Goal: Task Accomplishment & Management: Find specific page/section

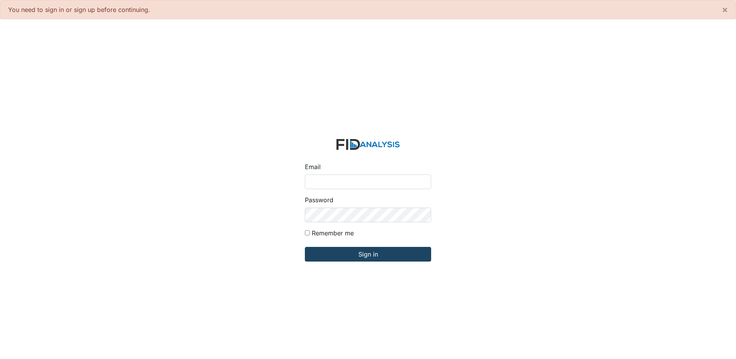
type input "[EMAIL_ADDRESS][DOMAIN_NAME]"
click at [369, 256] on input "Sign in" at bounding box center [368, 254] width 126 height 15
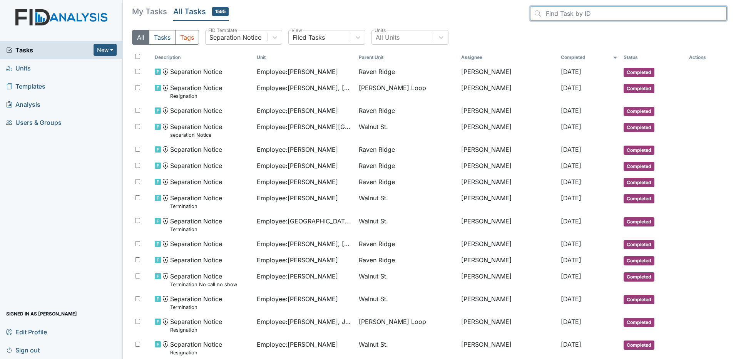
click at [591, 12] on input "search" at bounding box center [628, 13] width 197 height 15
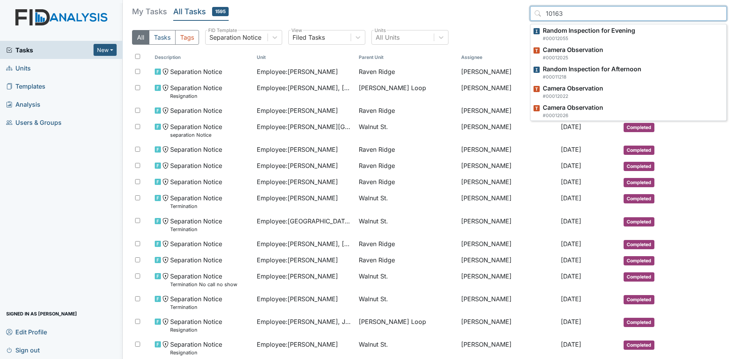
type input "10163"
click at [591, 13] on input "10163" at bounding box center [628, 13] width 197 height 15
drag, startPoint x: 591, startPoint y: 13, endPoint x: 517, endPoint y: 27, distance: 75.6
click at [517, 27] on div "My Tasks All Tasks 1595 10163 Camera Observation #00010163 Random Inspection fo…" at bounding box center [429, 28] width 595 height 45
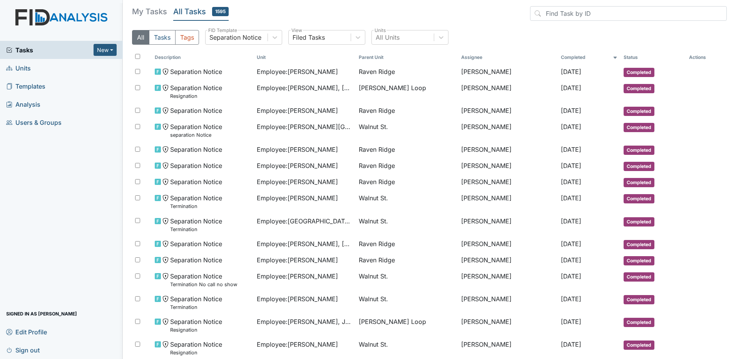
click at [258, 45] on div "All Tasks Tags Separation Notice FID Template Filed Tasks View All Units Units" at bounding box center [429, 40] width 595 height 21
click at [258, 37] on div "Separation Notice" at bounding box center [235, 37] width 52 height 9
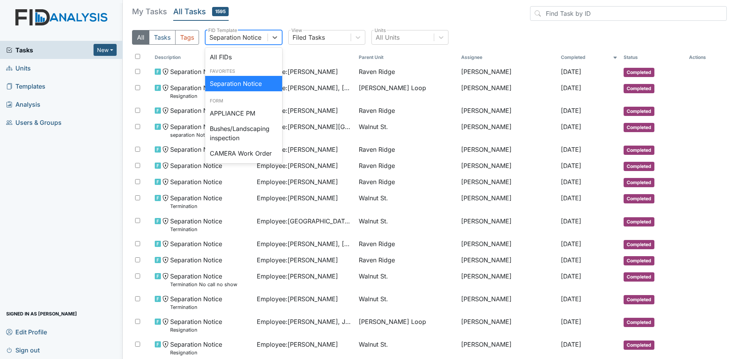
click at [231, 79] on div "Separation Notice" at bounding box center [243, 83] width 77 height 15
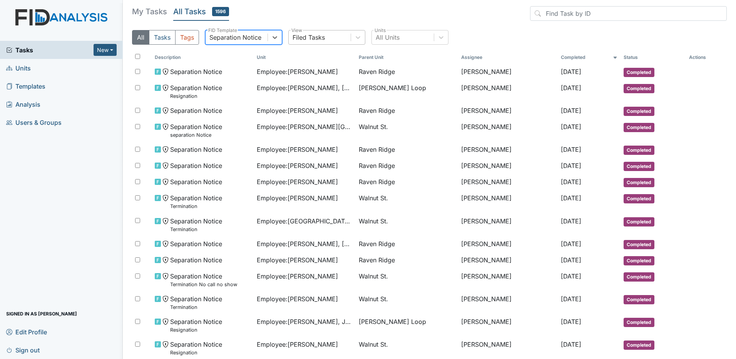
click at [305, 44] on div "Filed Tasks" at bounding box center [320, 37] width 62 height 14
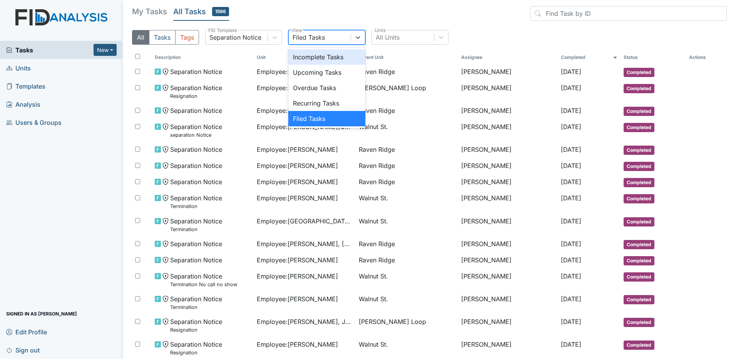
click at [310, 37] on div "Filed Tasks" at bounding box center [309, 37] width 32 height 9
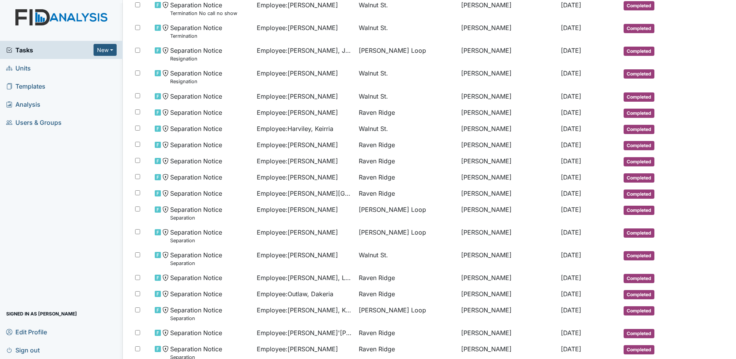
scroll to position [309, 0]
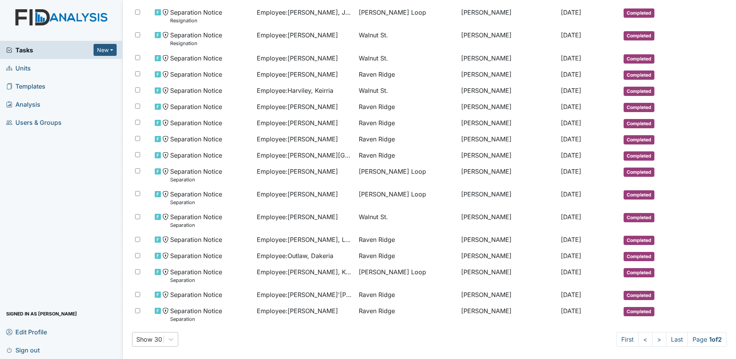
click at [161, 338] on div "Show 30" at bounding box center [155, 339] width 46 height 15
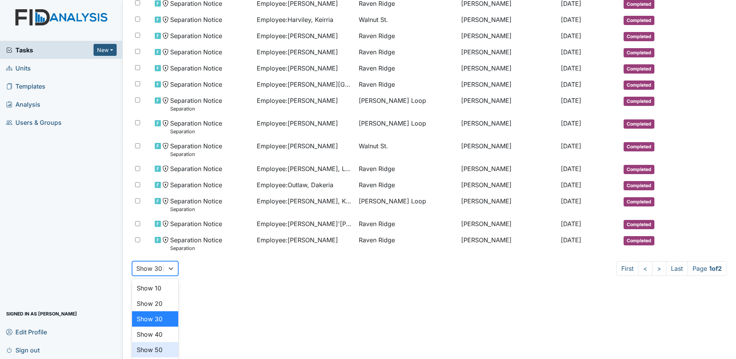
click at [165, 348] on div "Show 50" at bounding box center [155, 349] width 46 height 15
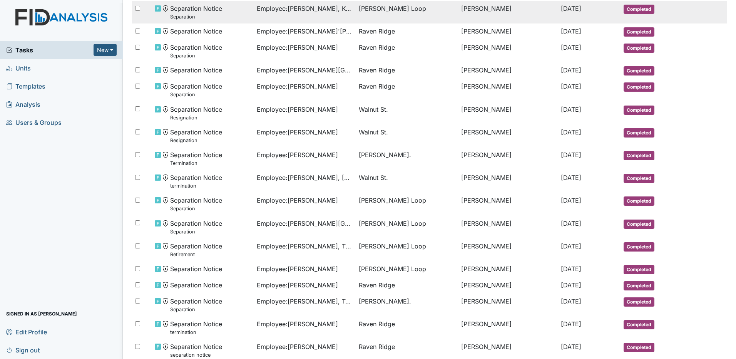
scroll to position [732, 0]
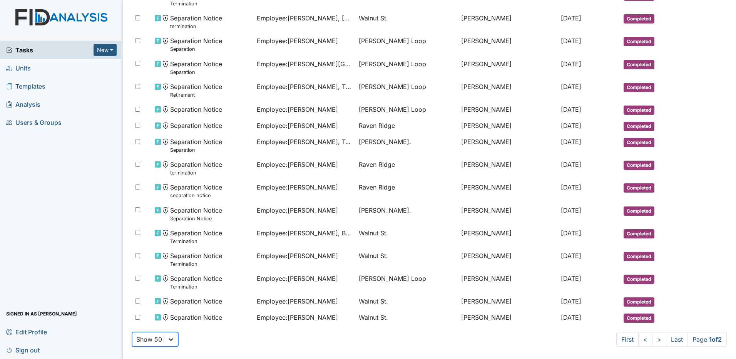
click at [171, 341] on div "option Show 50, selected. 0 results available. Select is focused ,type to refin…" at bounding box center [155, 339] width 46 height 15
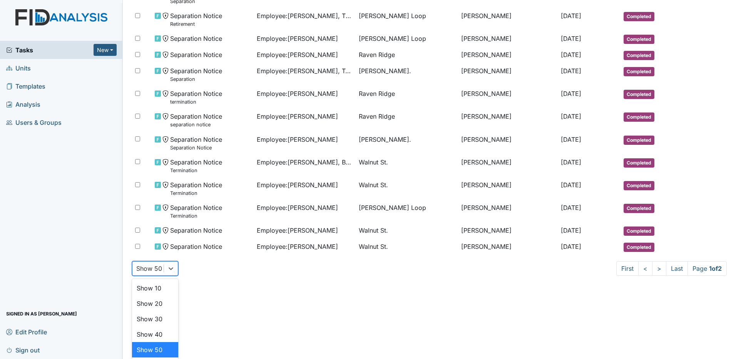
click at [171, 350] on div "Show 50" at bounding box center [155, 349] width 46 height 15
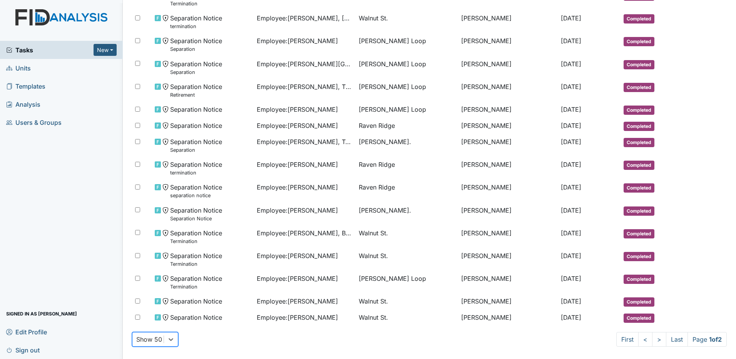
scroll to position [732, 0]
click at [698, 336] on span "Page 1 of 2" at bounding box center [707, 339] width 39 height 15
click at [674, 339] on link "Last" at bounding box center [677, 339] width 22 height 15
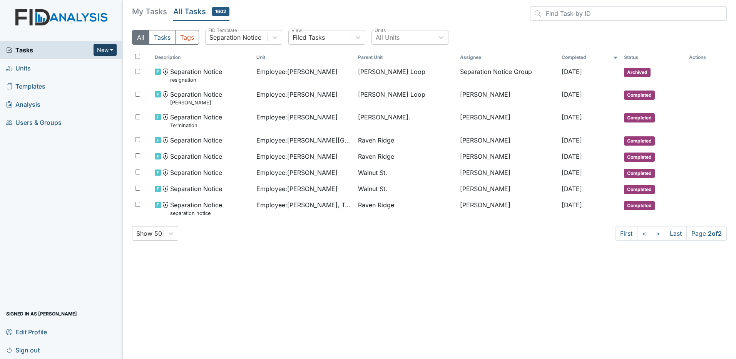
click at [110, 49] on button "New" at bounding box center [105, 50] width 23 height 12
click at [430, 39] on div "All Units" at bounding box center [403, 37] width 62 height 14
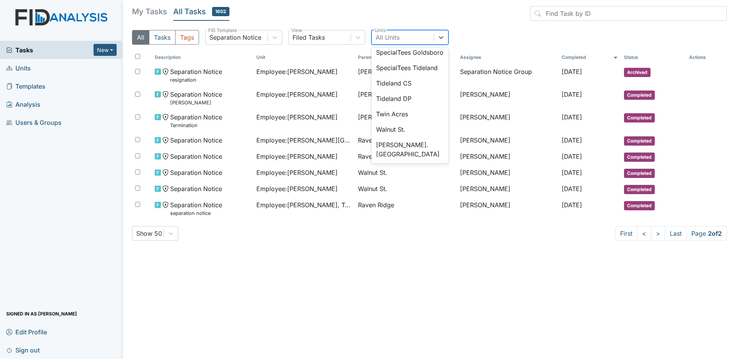
scroll to position [693, 0]
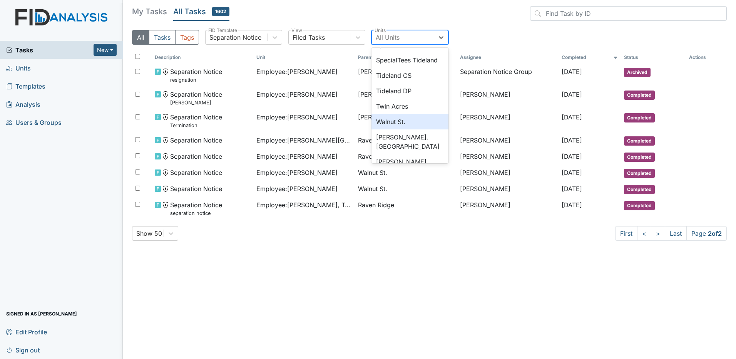
click at [402, 129] on div "Walnut St." at bounding box center [409, 121] width 77 height 15
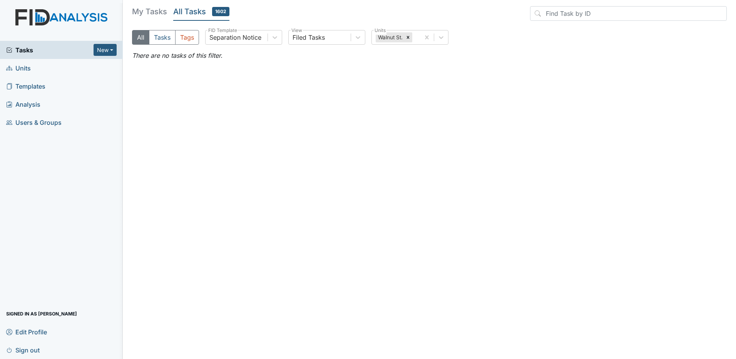
click at [422, 28] on div "My Tasks All Tasks 1602 All Tasks Tags Separation Notice FID Template Filed Tas…" at bounding box center [429, 28] width 595 height 45
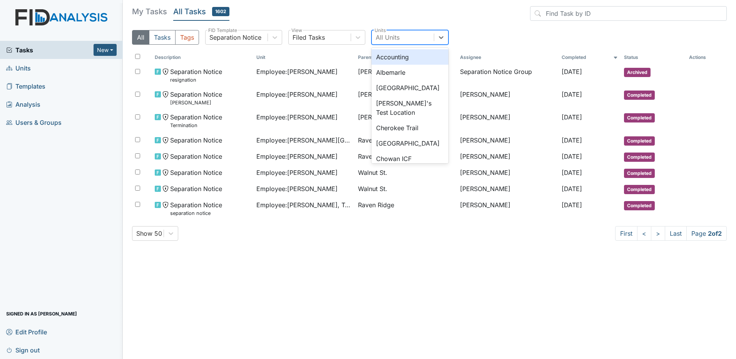
click at [421, 34] on div "All Units" at bounding box center [403, 37] width 62 height 14
click at [400, 61] on div "Accounting" at bounding box center [409, 56] width 77 height 15
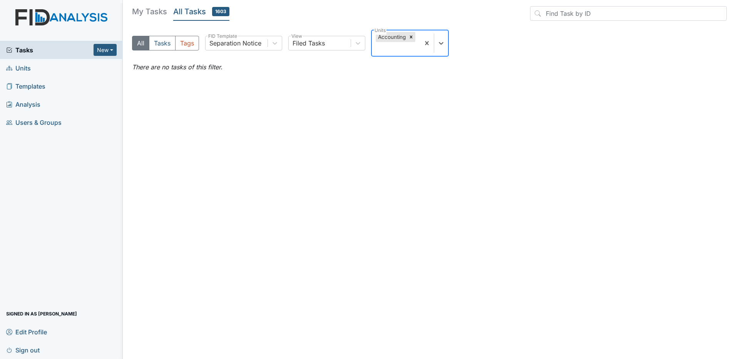
click at [395, 44] on div "Accounting" at bounding box center [396, 42] width 48 height 25
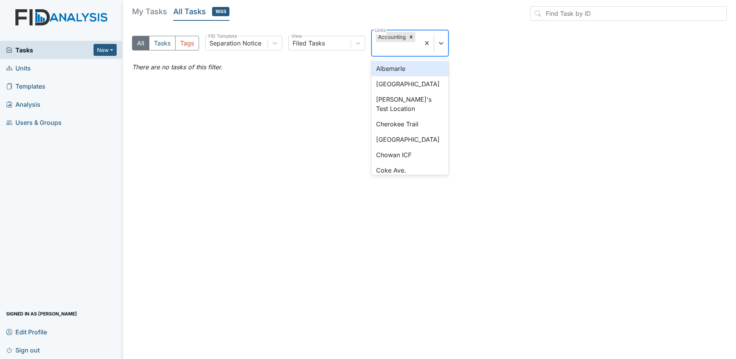
click at [284, 47] on div "All Tasks Tags Separation Notice FID Template Filed Tasks View option Accountin…" at bounding box center [429, 46] width 595 height 32
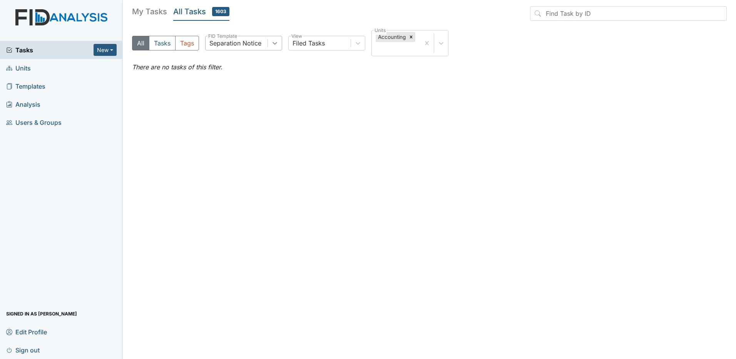
click at [279, 44] on div at bounding box center [275, 43] width 14 height 14
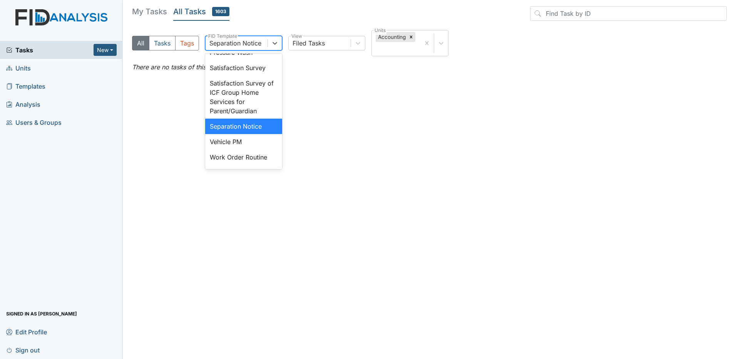
scroll to position [385, 0]
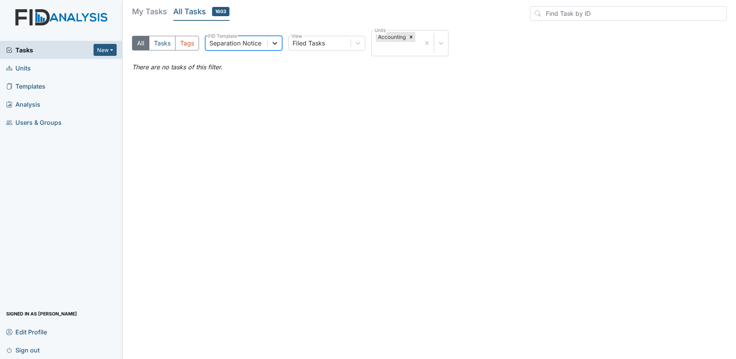
click at [270, 42] on div at bounding box center [275, 43] width 14 height 14
click at [165, 45] on button "Tasks" at bounding box center [162, 43] width 27 height 15
click at [136, 45] on button "All" at bounding box center [140, 43] width 17 height 15
click at [144, 17] on h5 "My Tasks" at bounding box center [149, 11] width 35 height 11
click at [199, 15] on h5 "All Tasks 1603" at bounding box center [201, 11] width 56 height 11
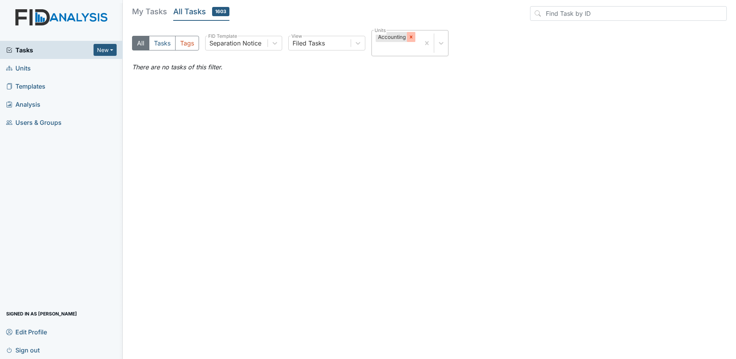
click at [413, 38] on icon at bounding box center [410, 36] width 5 height 5
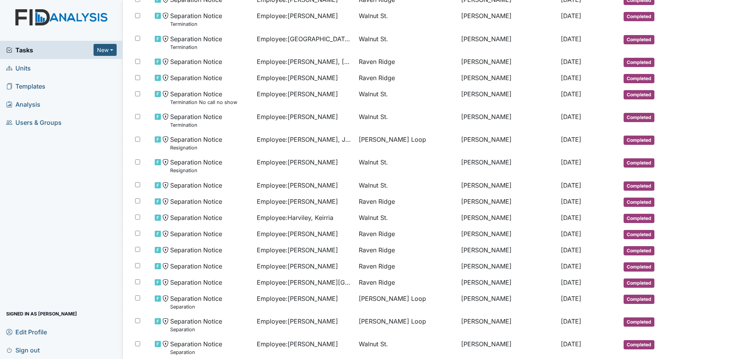
scroll to position [38, 0]
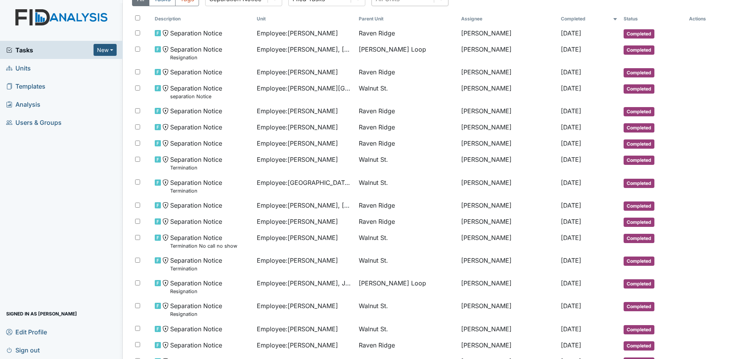
click at [558, 20] on th "Completed" at bounding box center [589, 18] width 63 height 13
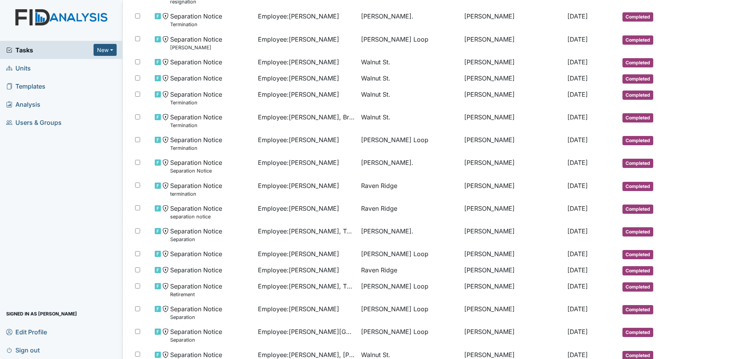
scroll to position [161, 0]
